Goal: Information Seeking & Learning: Learn about a topic

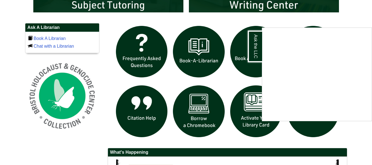
scroll to position [360, 0]
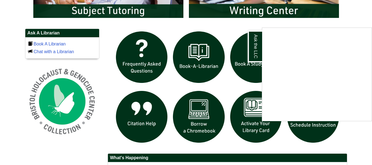
click at [359, 12] on div "Ask the LLC" at bounding box center [186, 82] width 372 height 165
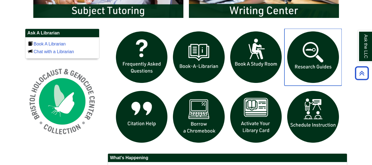
click at [317, 53] on img "slideshow" at bounding box center [312, 57] width 57 height 57
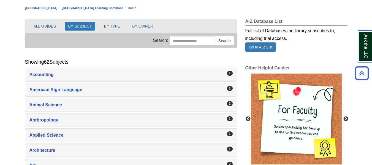
scroll to position [8, 0]
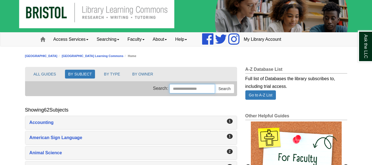
click at [206, 88] on input "Search this Group" at bounding box center [192, 88] width 46 height 9
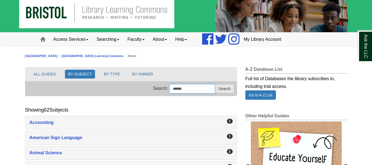
type input "******"
click at [219, 89] on button "Search" at bounding box center [224, 88] width 19 height 9
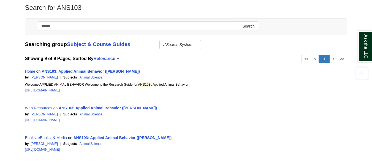
scroll to position [67, 0]
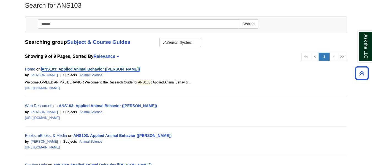
click at [86, 69] on link "ANS103: Applied Animal Behavior (Winokur)" at bounding box center [91, 69] width 98 height 4
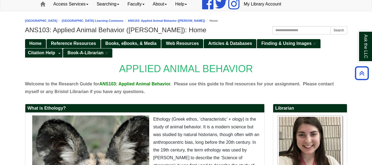
scroll to position [41, 0]
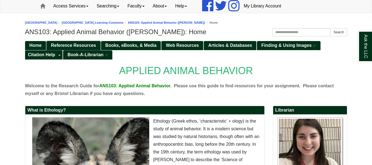
click at [80, 46] on span "Reference Resources" at bounding box center [73, 45] width 45 height 5
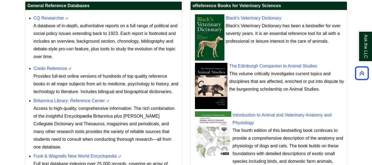
scroll to position [205, 0]
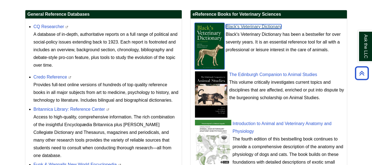
click at [263, 27] on link "Black's Veterinary Dictionary" at bounding box center [254, 26] width 56 height 5
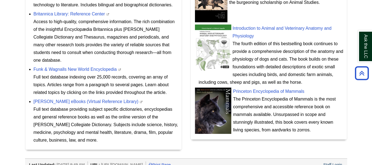
scroll to position [307, 0]
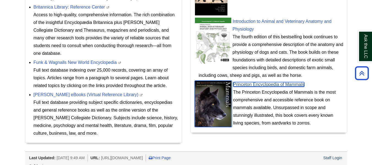
click at [266, 86] on link "Princeton Encyclopedia of Mammals" at bounding box center [268, 84] width 71 height 5
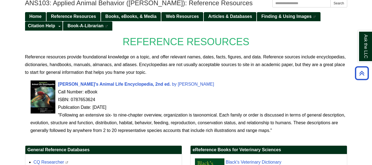
scroll to position [65, 0]
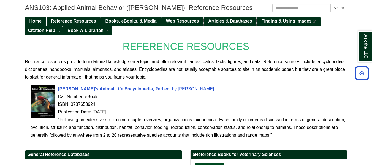
click at [225, 25] on link "Articles & Databases" at bounding box center [230, 21] width 53 height 9
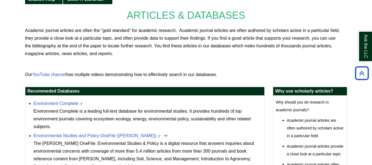
scroll to position [110, 0]
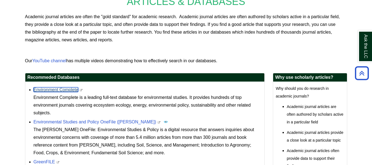
click at [70, 87] on link "Environment Complete" at bounding box center [56, 89] width 45 height 5
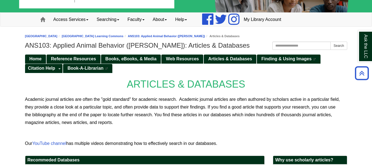
scroll to position [24, 0]
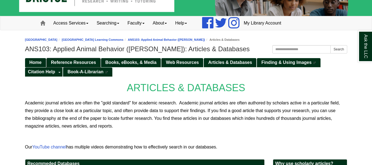
click at [79, 63] on span "Reference Resources" at bounding box center [73, 62] width 45 height 5
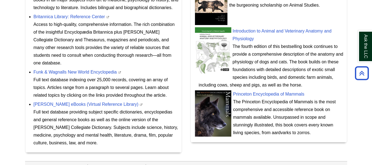
scroll to position [315, 0]
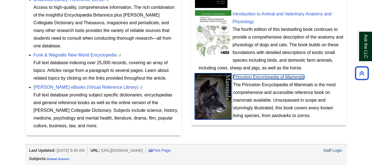
click at [286, 78] on link "Princeton Encyclopedia of Mammals" at bounding box center [268, 77] width 71 height 5
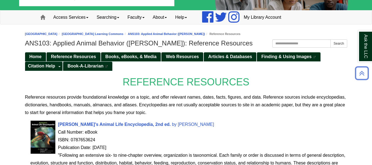
scroll to position [3, 0]
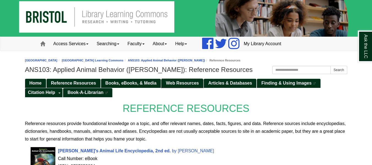
click at [181, 83] on span "Web Resources" at bounding box center [182, 83] width 33 height 5
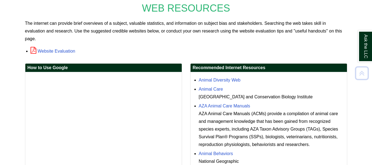
scroll to position [122, 0]
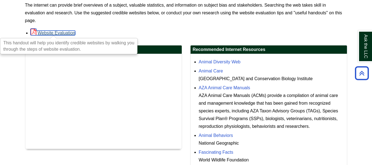
click at [59, 32] on link "Website Evaluation" at bounding box center [53, 33] width 45 height 5
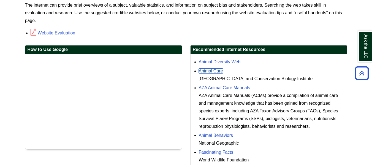
click at [214, 71] on link "Animal Care" at bounding box center [211, 71] width 24 height 5
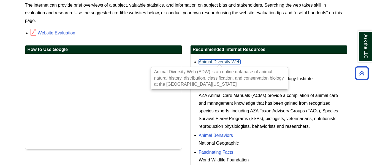
click at [234, 61] on link "Animal Diversity Web" at bounding box center [220, 61] width 42 height 5
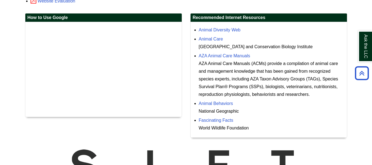
scroll to position [149, 0]
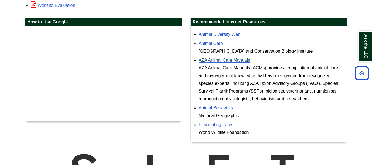
click at [228, 62] on link "AZA Animal Care Manuals" at bounding box center [224, 60] width 51 height 5
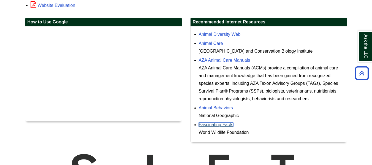
click at [223, 124] on link "Fascinating Facts" at bounding box center [216, 124] width 34 height 5
